Goal: Task Accomplishment & Management: Manage account settings

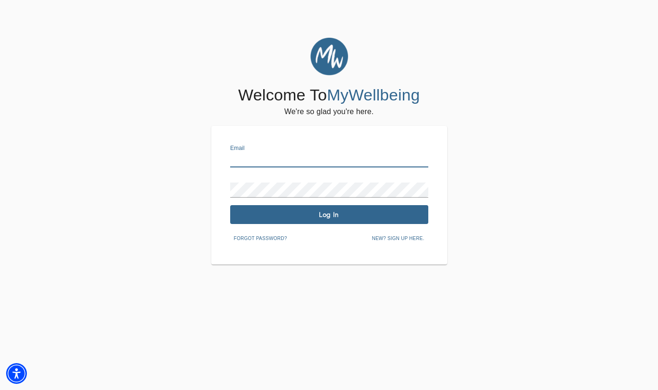
type input "[EMAIL_ADDRESS][DOMAIN_NAME]"
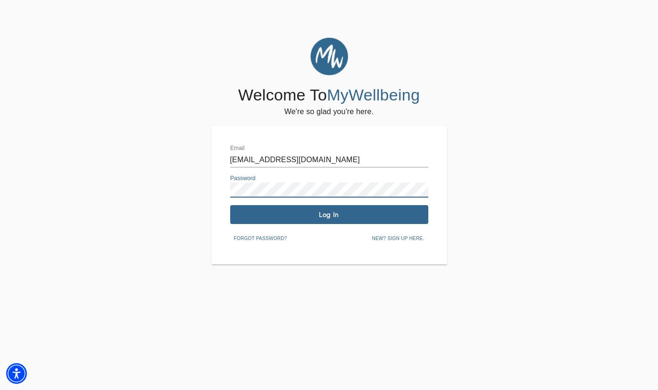
click at [355, 221] on button "Log In" at bounding box center [329, 214] width 198 height 19
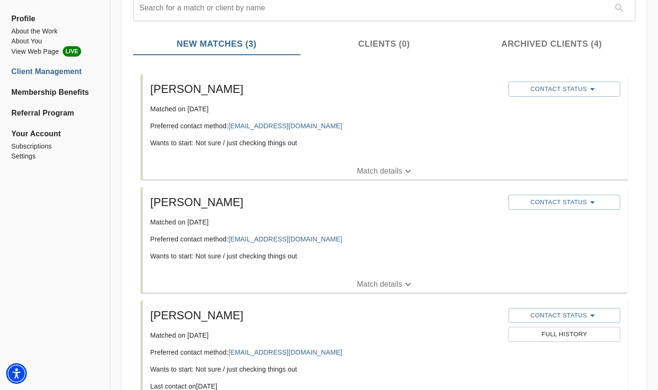
scroll to position [126, 0]
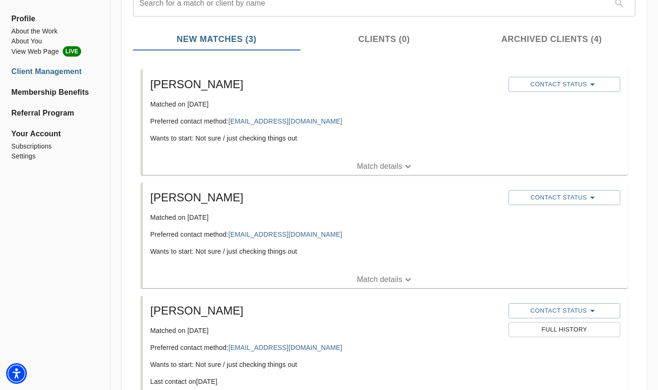
click at [321, 200] on h5 "[PERSON_NAME]" at bounding box center [325, 197] width 350 height 15
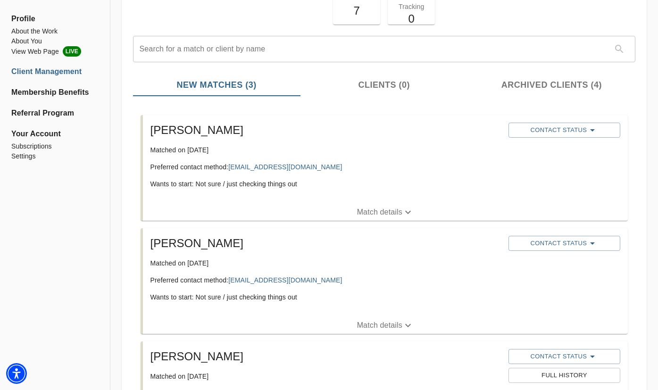
scroll to position [21, 0]
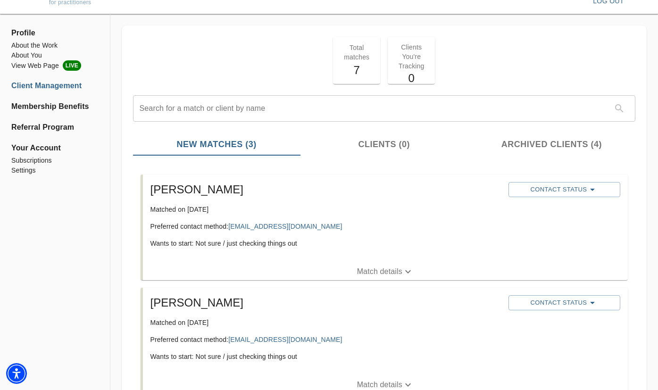
click at [579, 200] on div at bounding box center [564, 201] width 116 height 4
click at [562, 188] on span "Contact Status" at bounding box center [564, 189] width 102 height 11
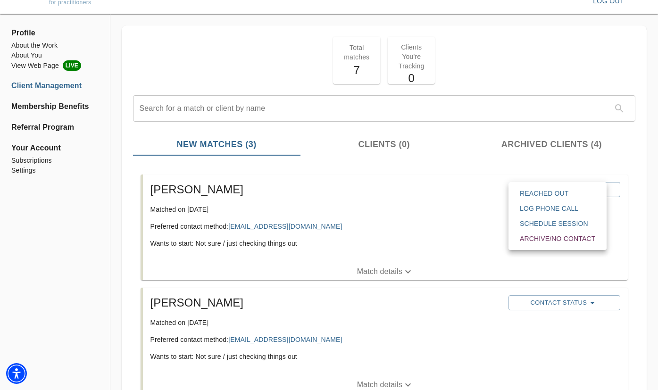
click at [548, 191] on span "Reached Out" at bounding box center [557, 193] width 75 height 9
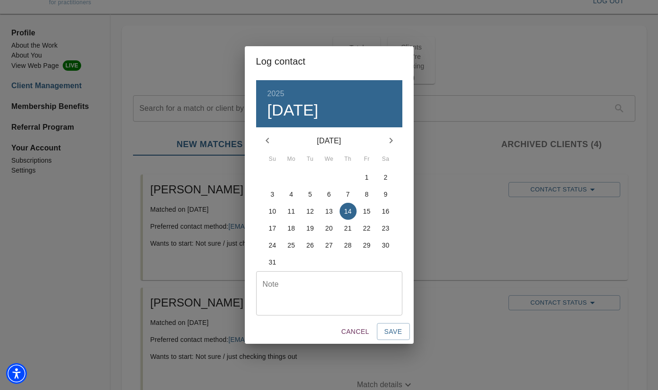
click at [454, 197] on div "Log contact 2025 Thu, Aug [DATE] Mo Tu We Th Fr Sa 27 28 29 30 31 1 2 3 4 5 6 7…" at bounding box center [329, 195] width 658 height 390
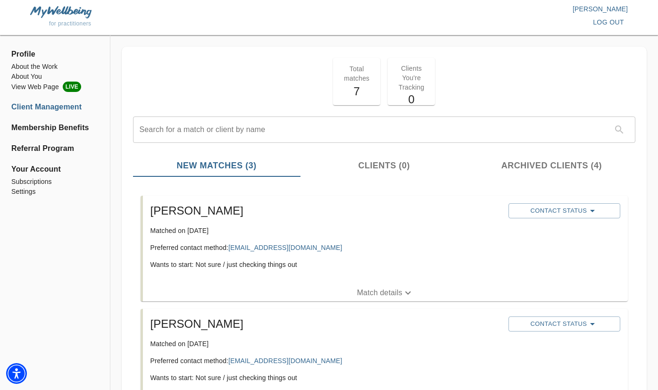
scroll to position [0, 0]
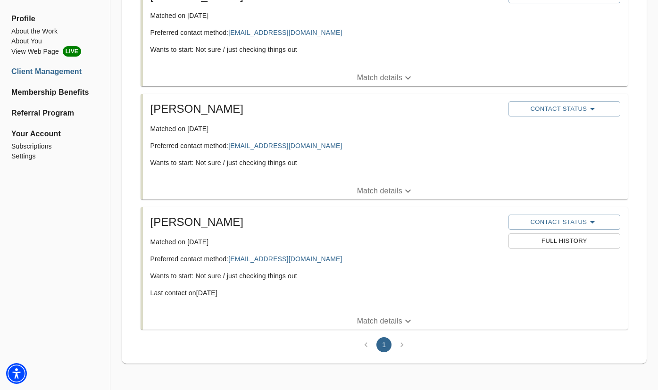
click at [406, 342] on li "pagination navigation" at bounding box center [402, 344] width 18 height 15
click at [399, 342] on li "pagination navigation" at bounding box center [402, 344] width 18 height 15
click at [401, 350] on li "pagination navigation" at bounding box center [402, 344] width 18 height 15
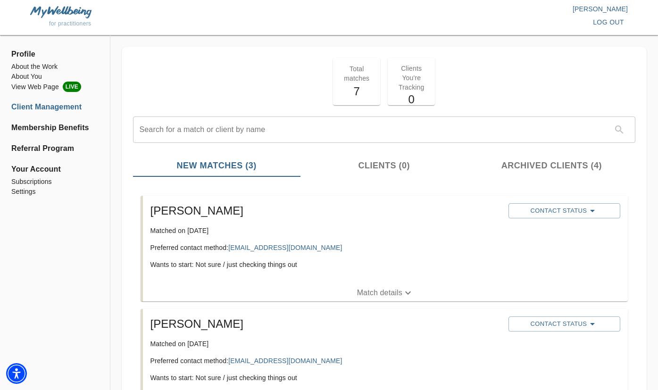
scroll to position [0, 0]
click at [326, 131] on input "text" at bounding box center [373, 129] width 481 height 26
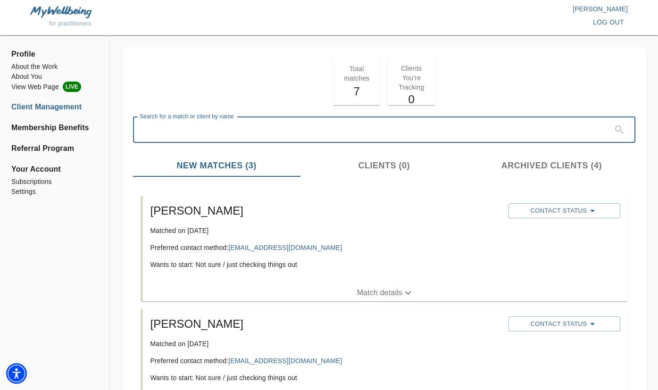
click at [199, 58] on div "Total matches 7 Clients You're Tracking 0" at bounding box center [384, 81] width 510 height 55
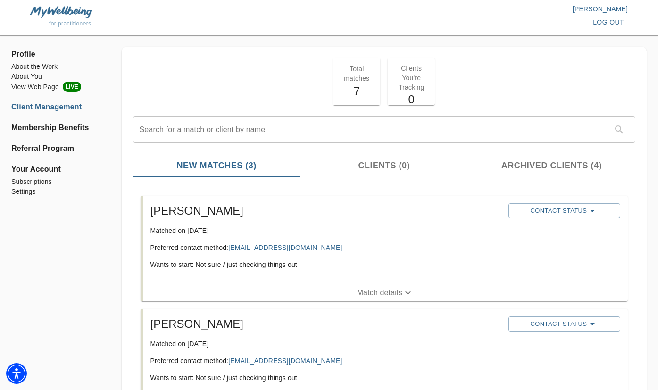
click at [46, 104] on li "Client Management" at bounding box center [54, 106] width 87 height 11
click at [40, 131] on li "Membership Benefits" at bounding box center [54, 127] width 87 height 11
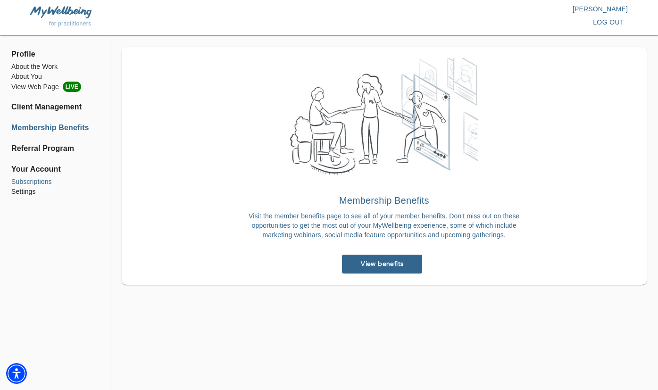
click at [34, 180] on li "Subscriptions" at bounding box center [54, 182] width 87 height 10
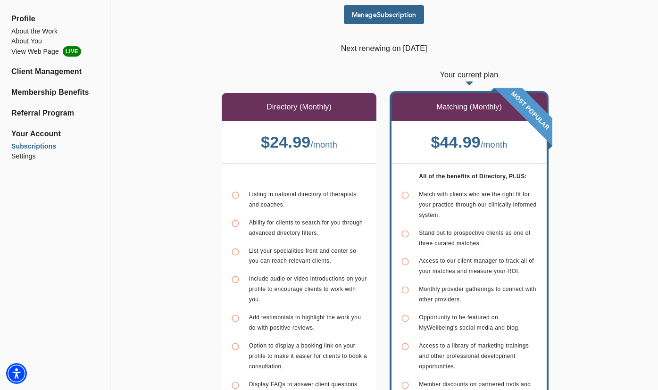
scroll to position [32, 0]
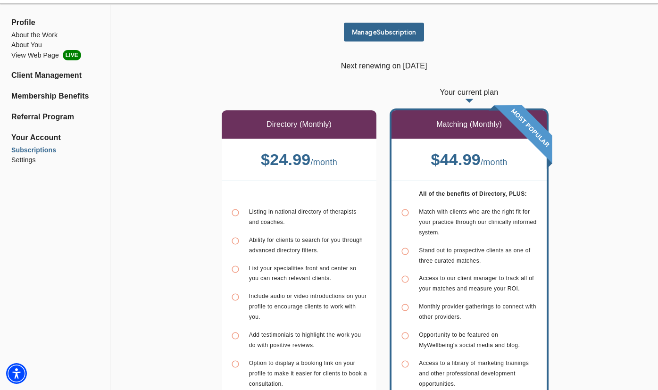
click at [294, 167] on b "$ 24.99" at bounding box center [286, 159] width 50 height 18
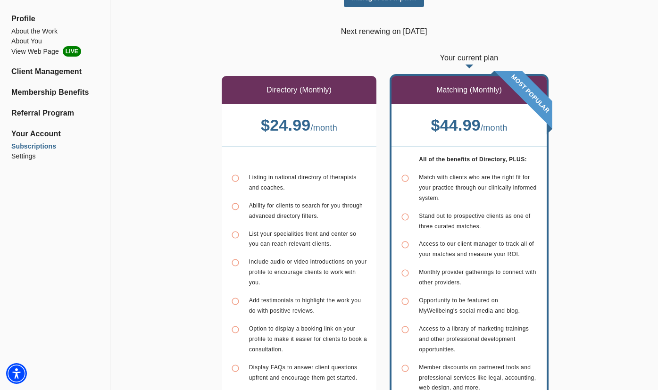
scroll to position [75, 0]
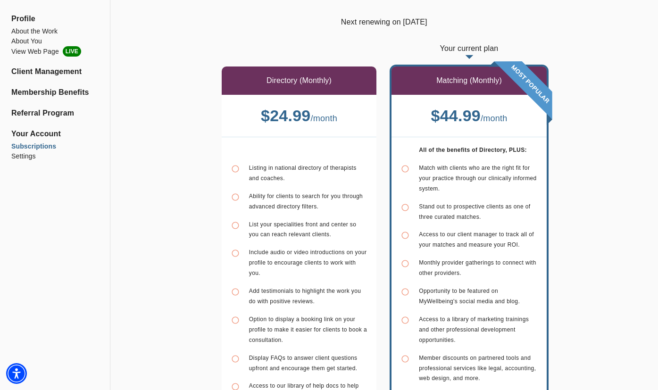
click at [338, 70] on div "Directory (Monthly)" at bounding box center [299, 80] width 155 height 28
click at [32, 155] on li "Settings" at bounding box center [54, 156] width 87 height 10
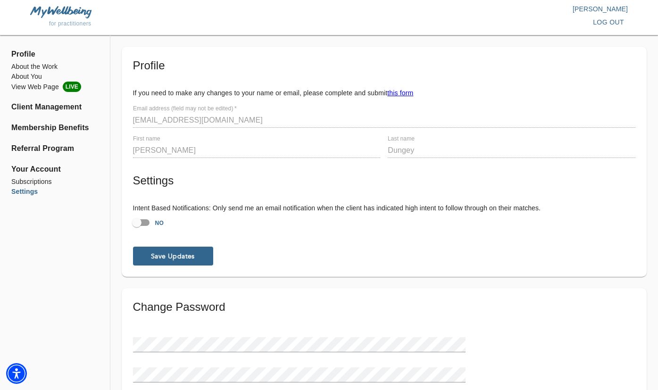
click at [600, 7] on p "[PERSON_NAME]" at bounding box center [478, 8] width 299 height 9
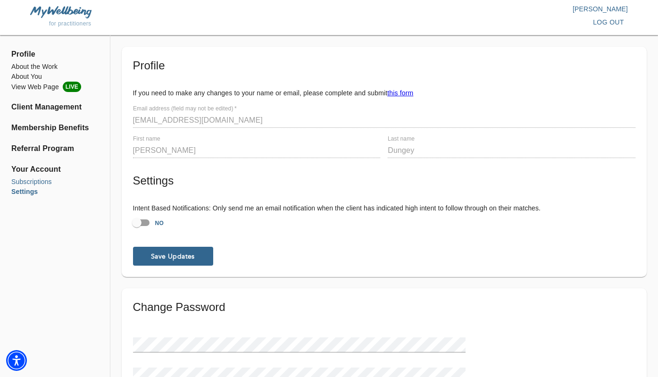
click at [33, 181] on li "Subscriptions" at bounding box center [54, 182] width 87 height 10
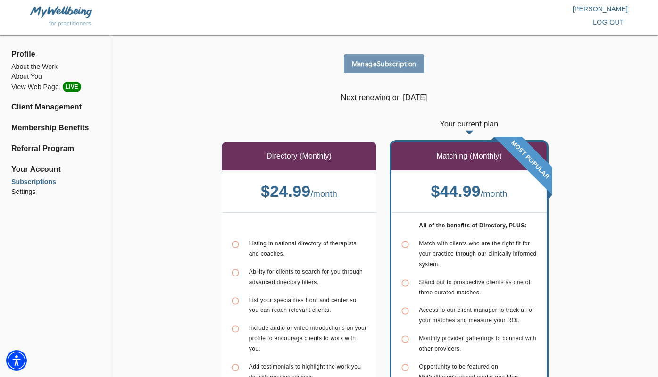
click at [391, 61] on span "Manage Subscription" at bounding box center [384, 63] width 73 height 9
